Goal: Complete application form

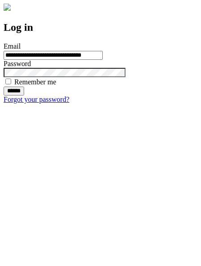
type input "**********"
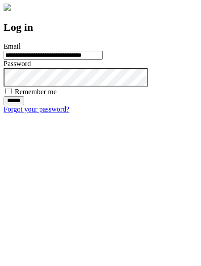
click at [24, 105] on input "******" at bounding box center [14, 100] width 21 height 9
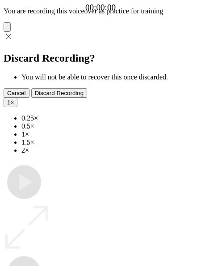
type input "**********"
